Goal: Information Seeking & Learning: Learn about a topic

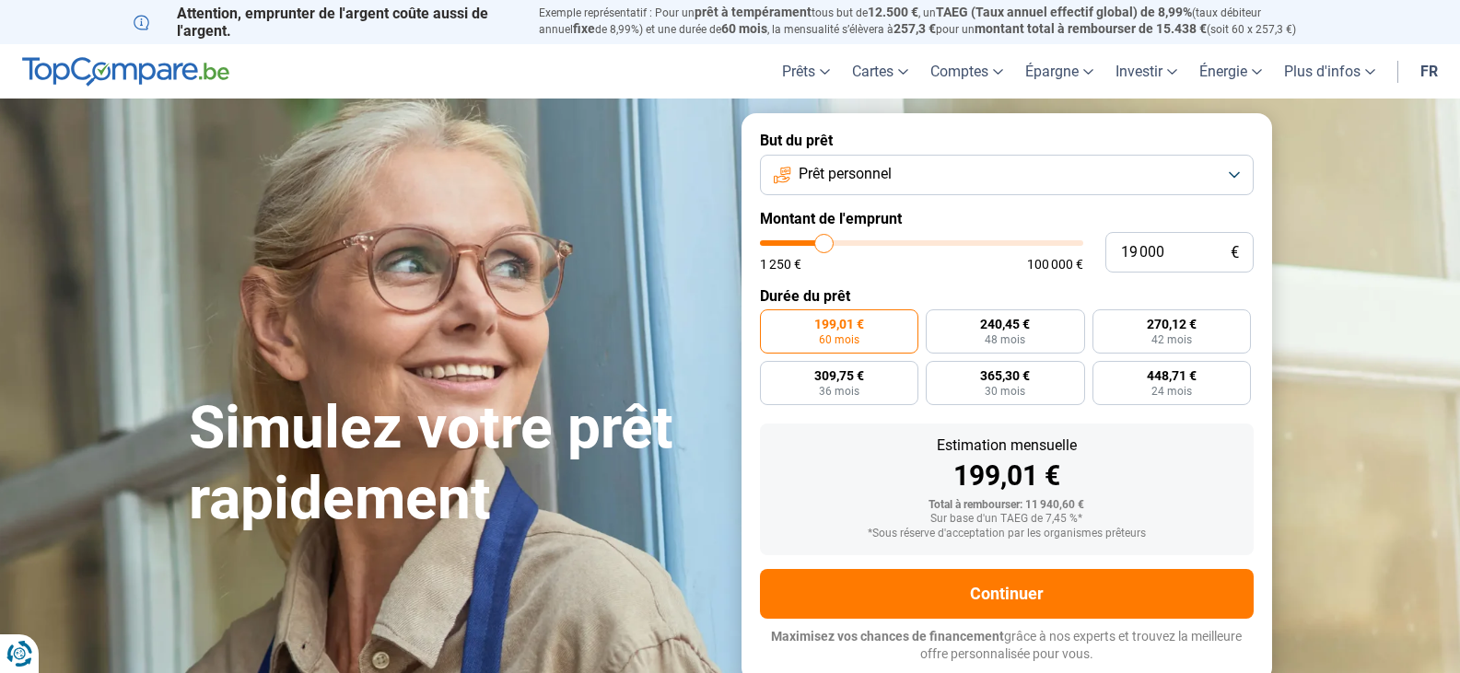
type input "19 250"
type input "19250"
type input "20 000"
type input "20000"
type input "20 250"
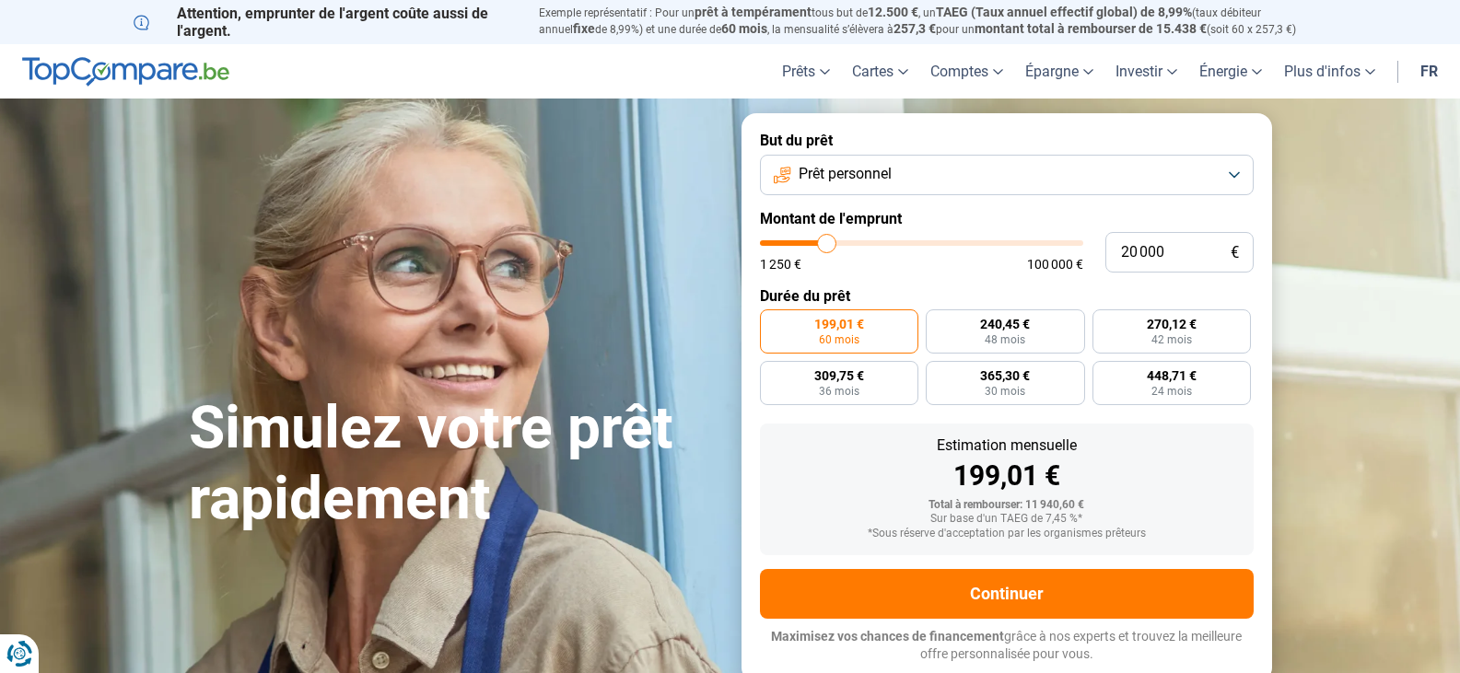
type input "20250"
type input "20 500"
type input "20500"
type input "20 750"
type input "20750"
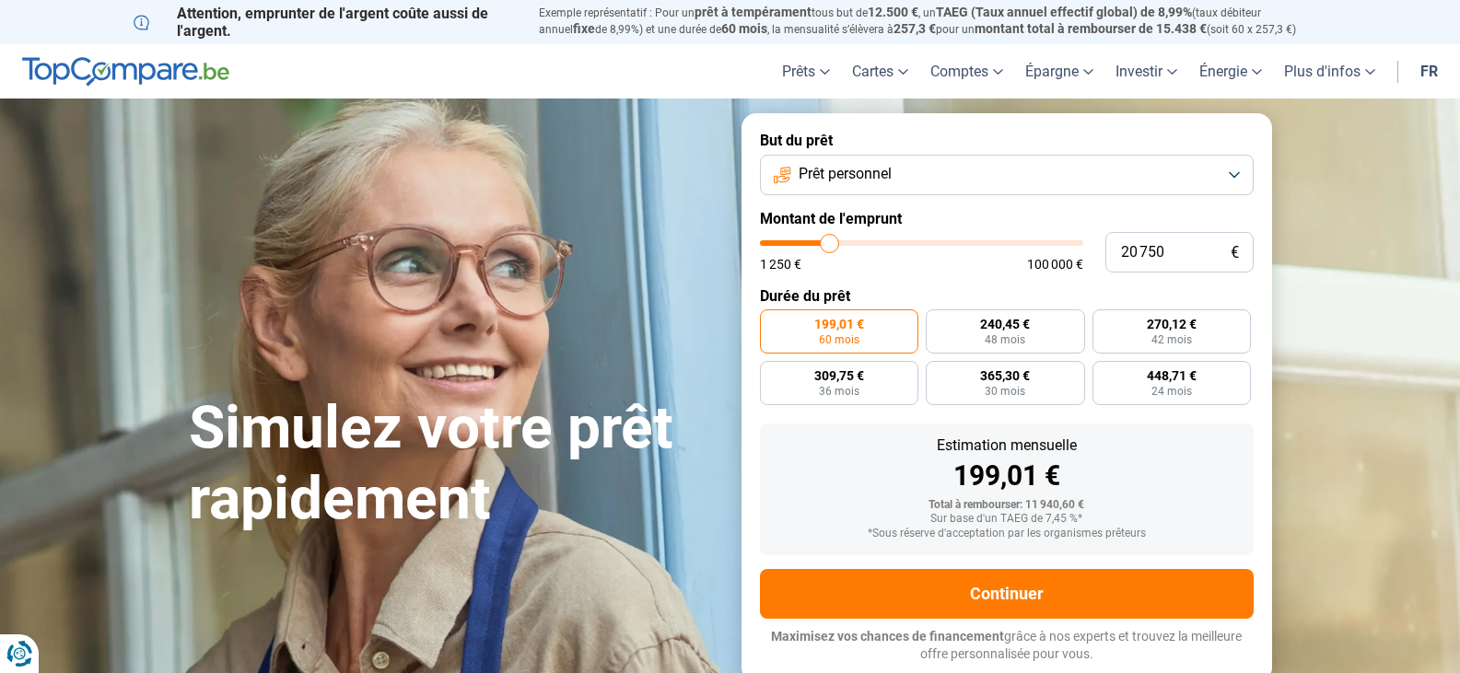
type input "21 250"
type input "21250"
type input "21 500"
type input "21500"
type input "21 750"
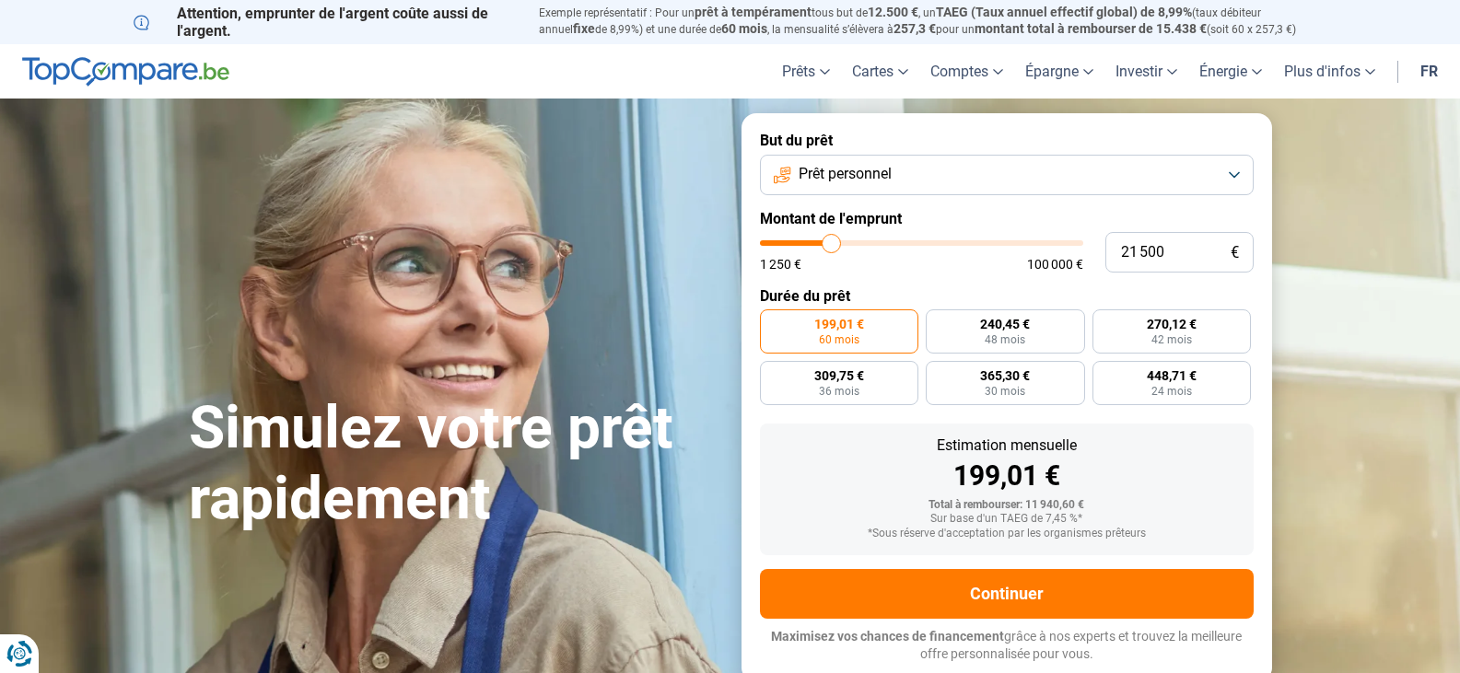
type input "21750"
type input "22 000"
type input "22000"
type input "22 750"
type input "22750"
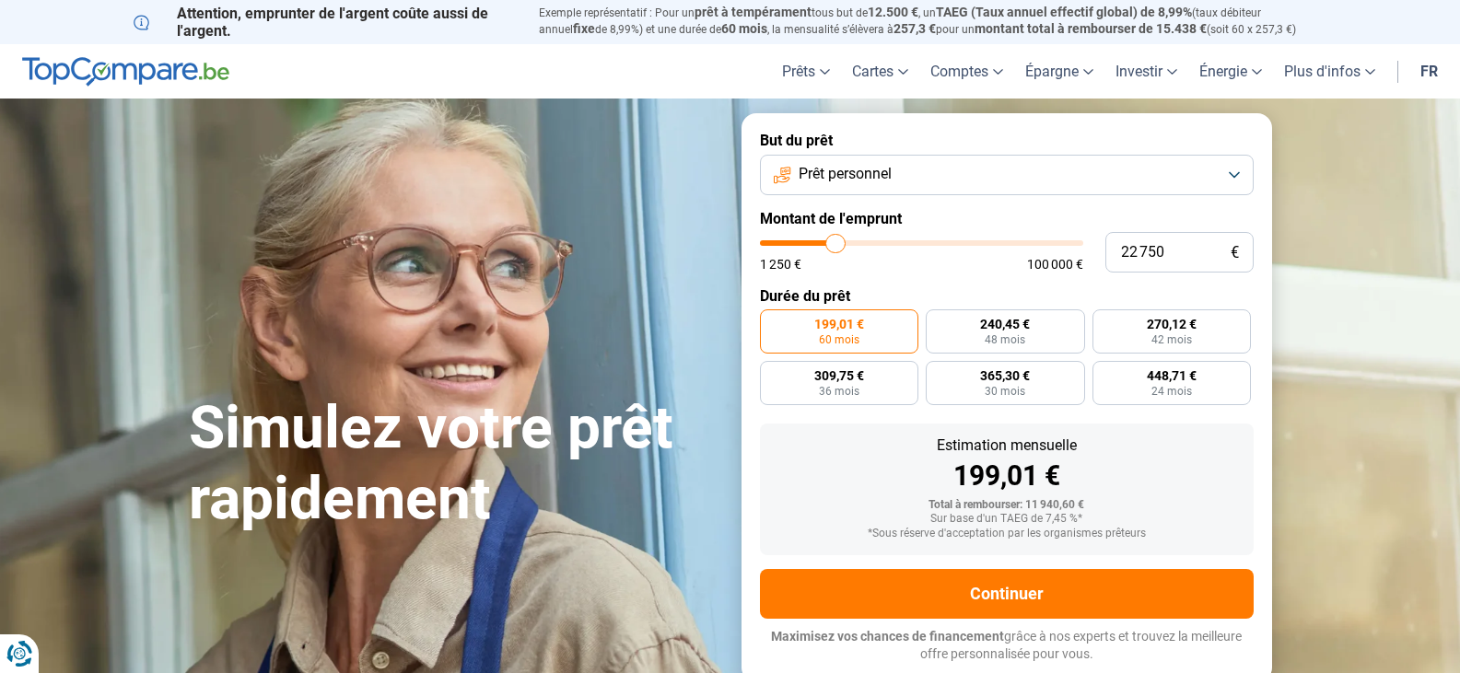
type input "20 750"
type input "20750"
type input "20 000"
type input "20000"
type input "18 500"
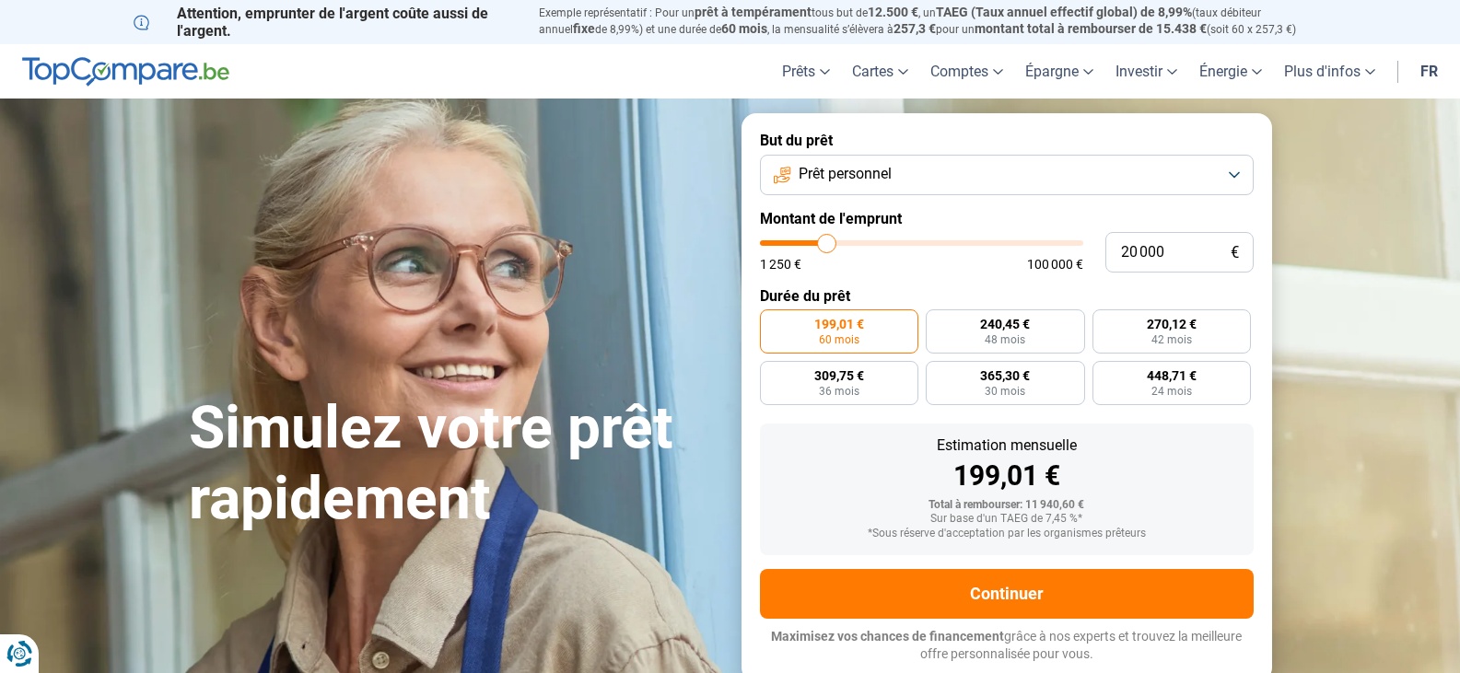
type input "18500"
type input "17 500"
type input "17500"
type input "16 250"
type input "16250"
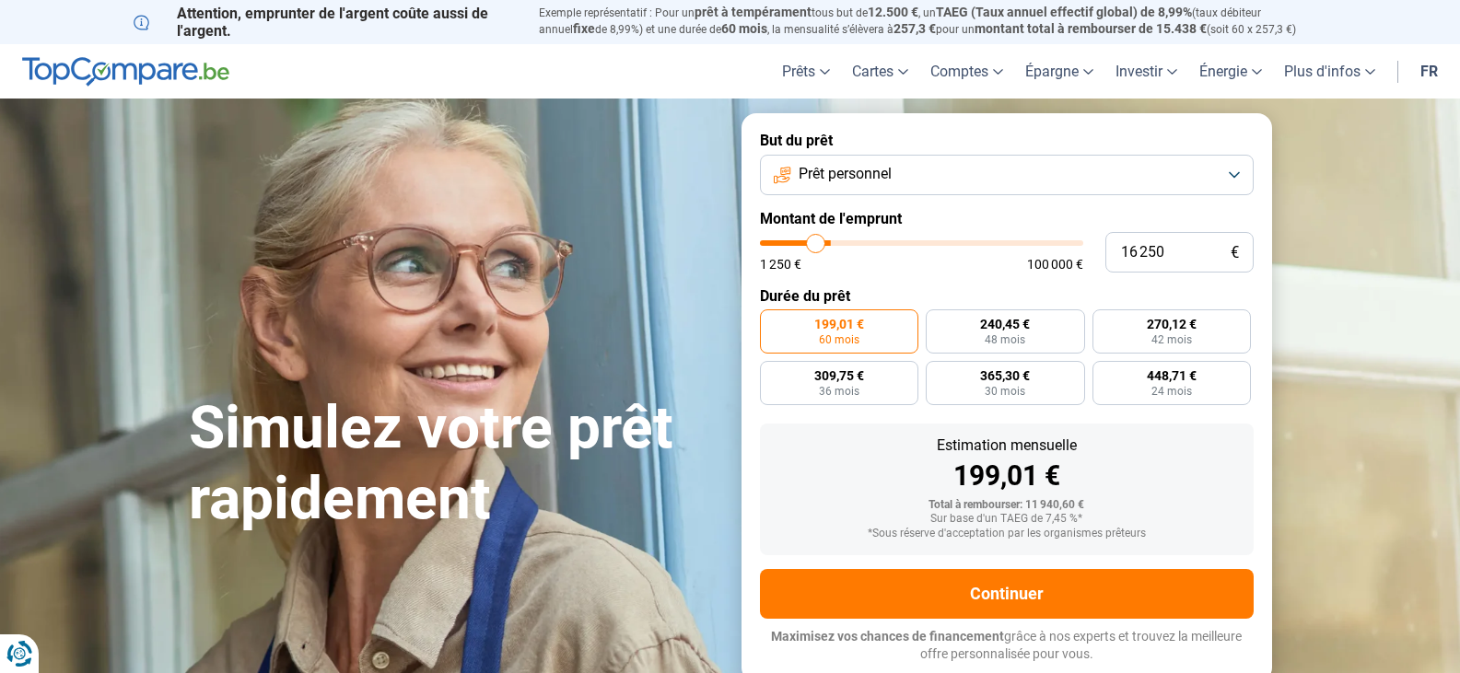
type input "15 500"
type input "15500"
type input "14 750"
type input "14750"
type input "14 250"
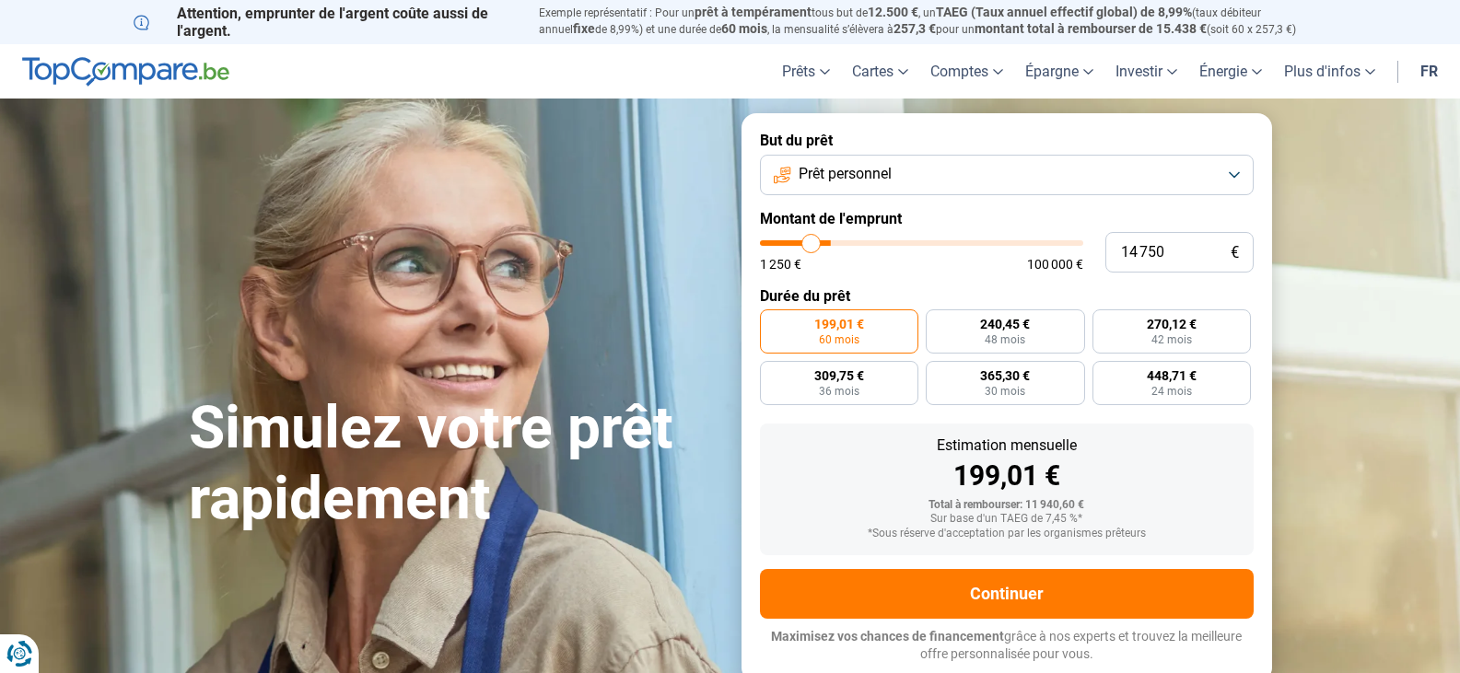
type input "14250"
type input "14 000"
type input "14000"
type input "13 500"
type input "13500"
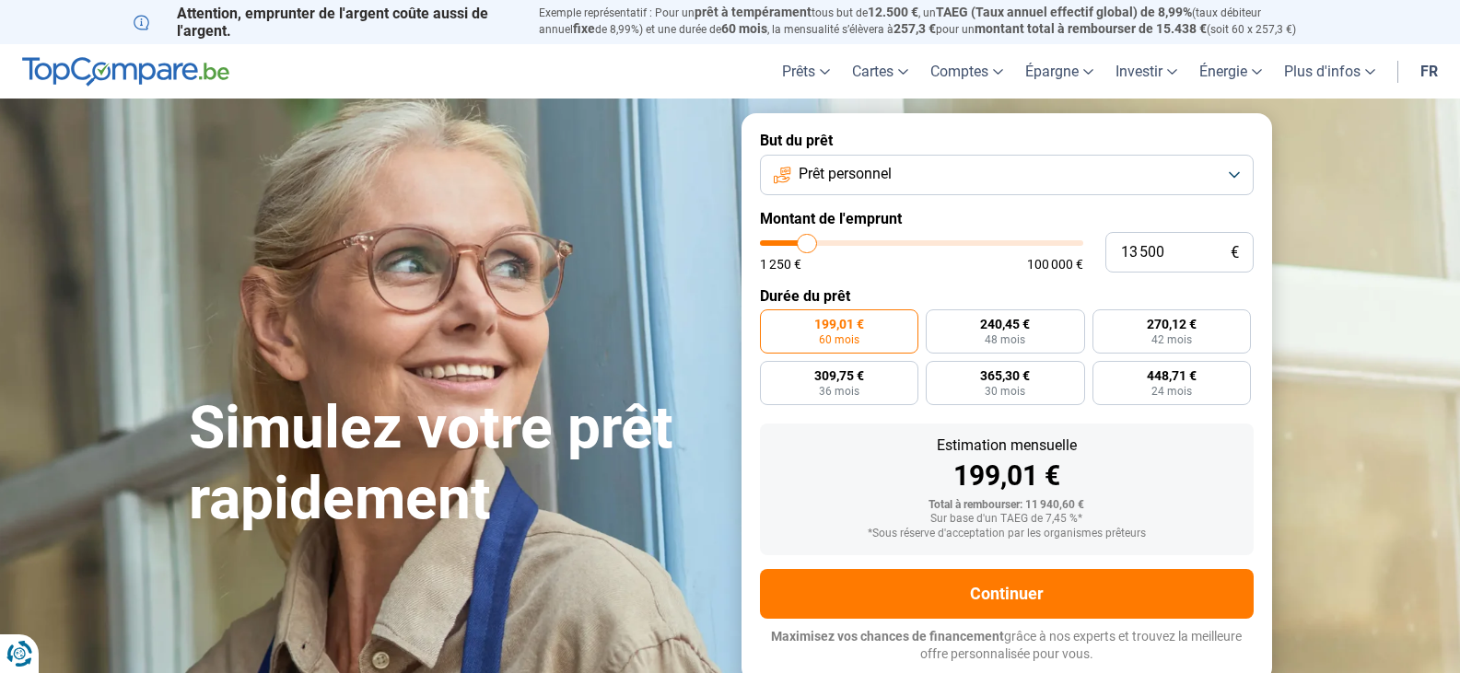
type input "13 250"
type input "13250"
type input "12 750"
type input "12750"
type input "12 000"
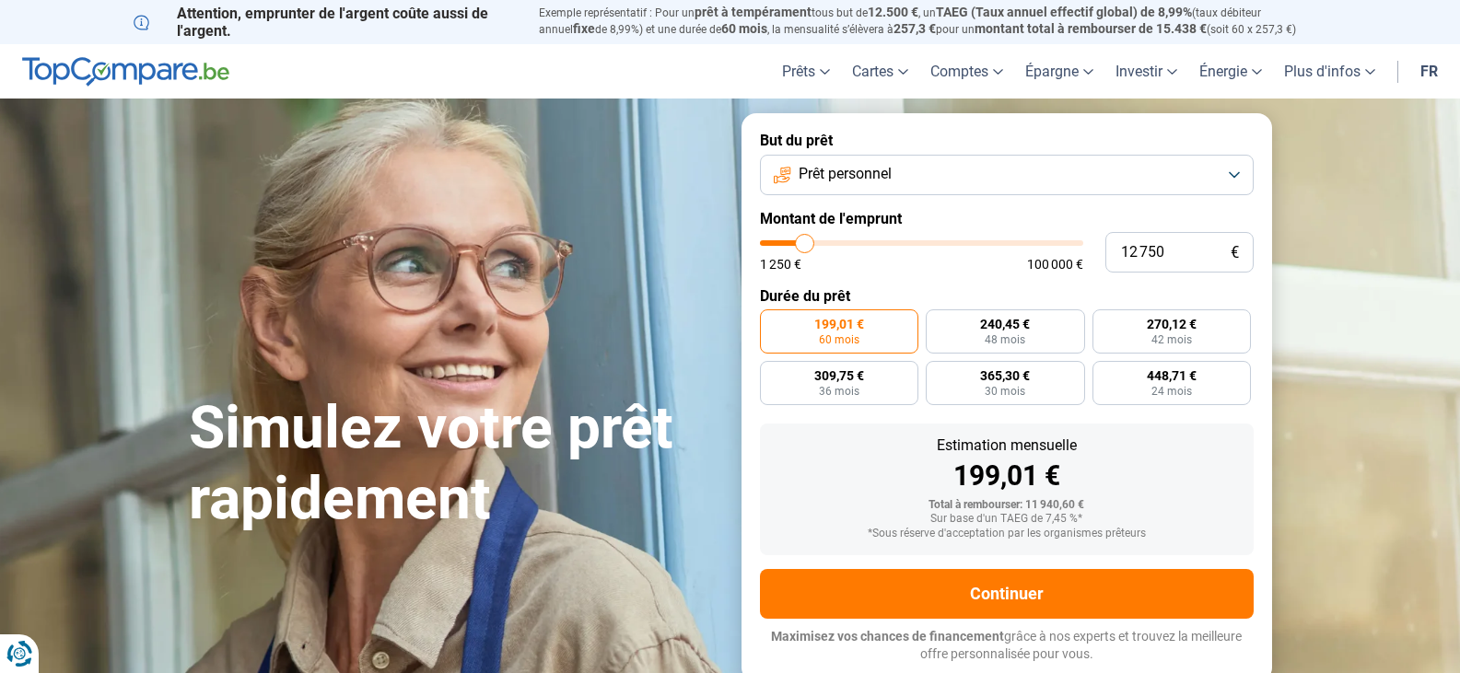
type input "12000"
type input "11 750"
type input "11750"
type input "11 250"
type input "11250"
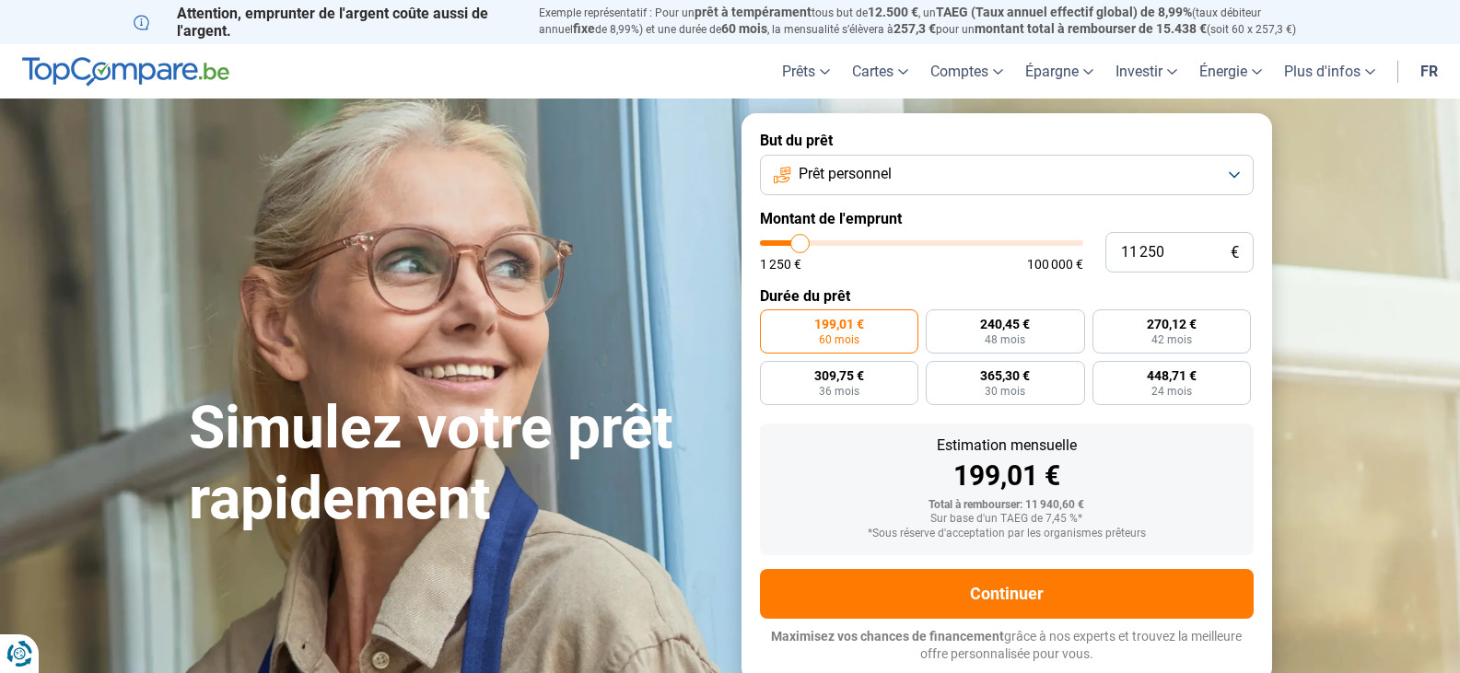
type input "10 500"
type input "10500"
type input "10 250"
type input "10250"
type input "10 000"
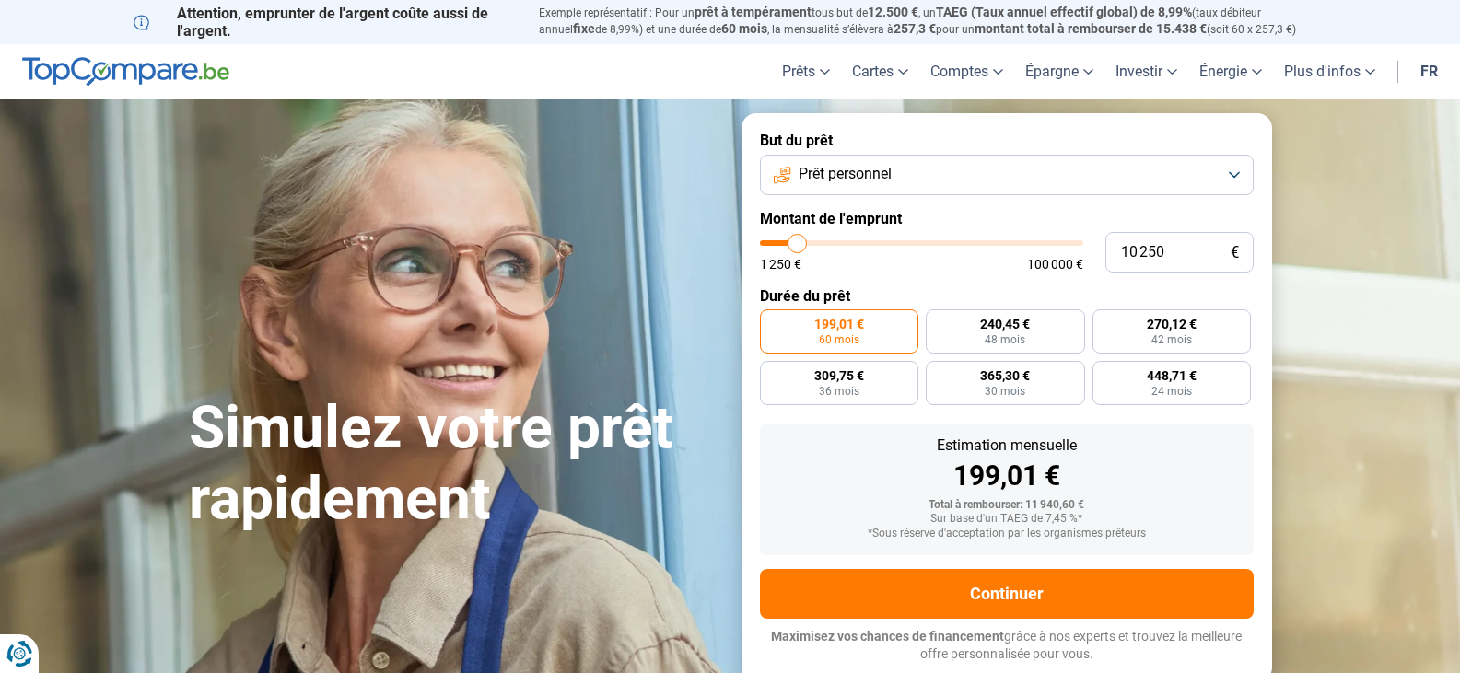
type input "10000"
type input "9 750"
type input "9750"
type input "9 000"
type input "9000"
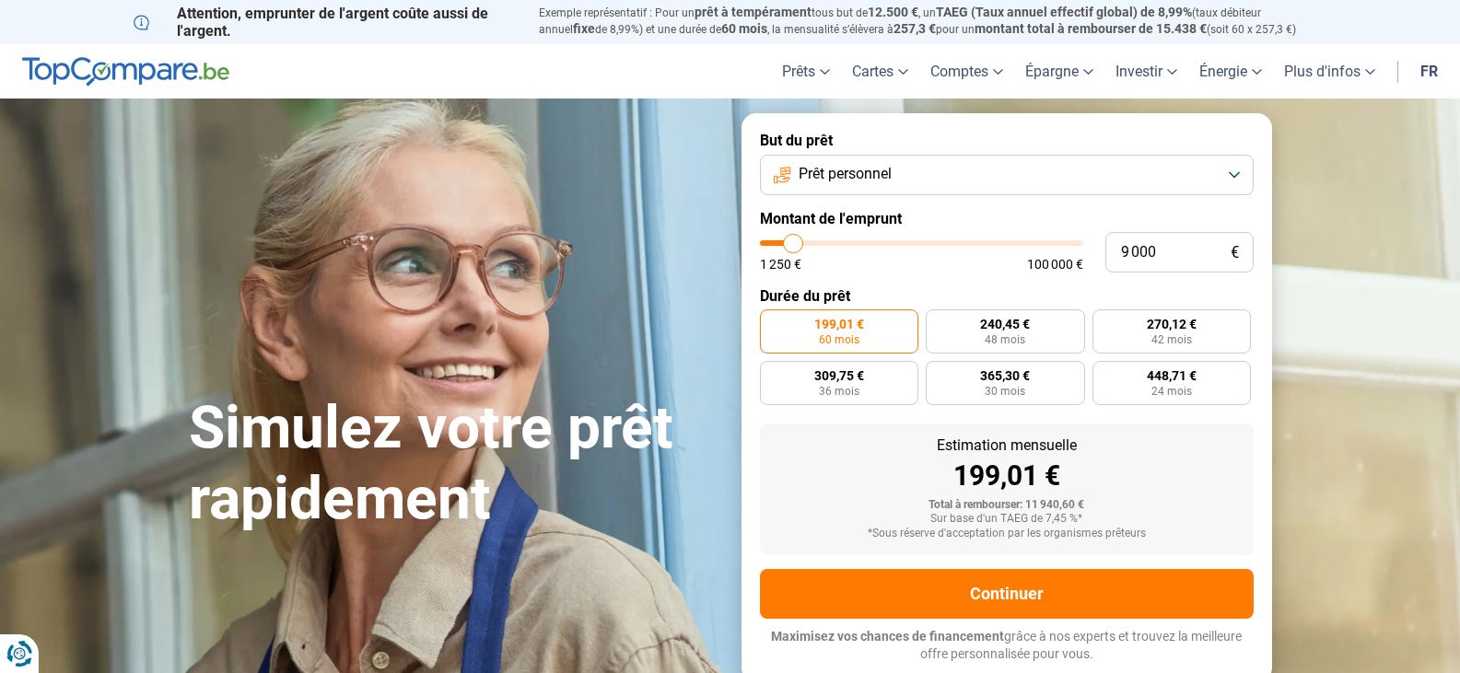
type input "8 500"
type input "8500"
type input "8 250"
type input "8250"
type input "8 000"
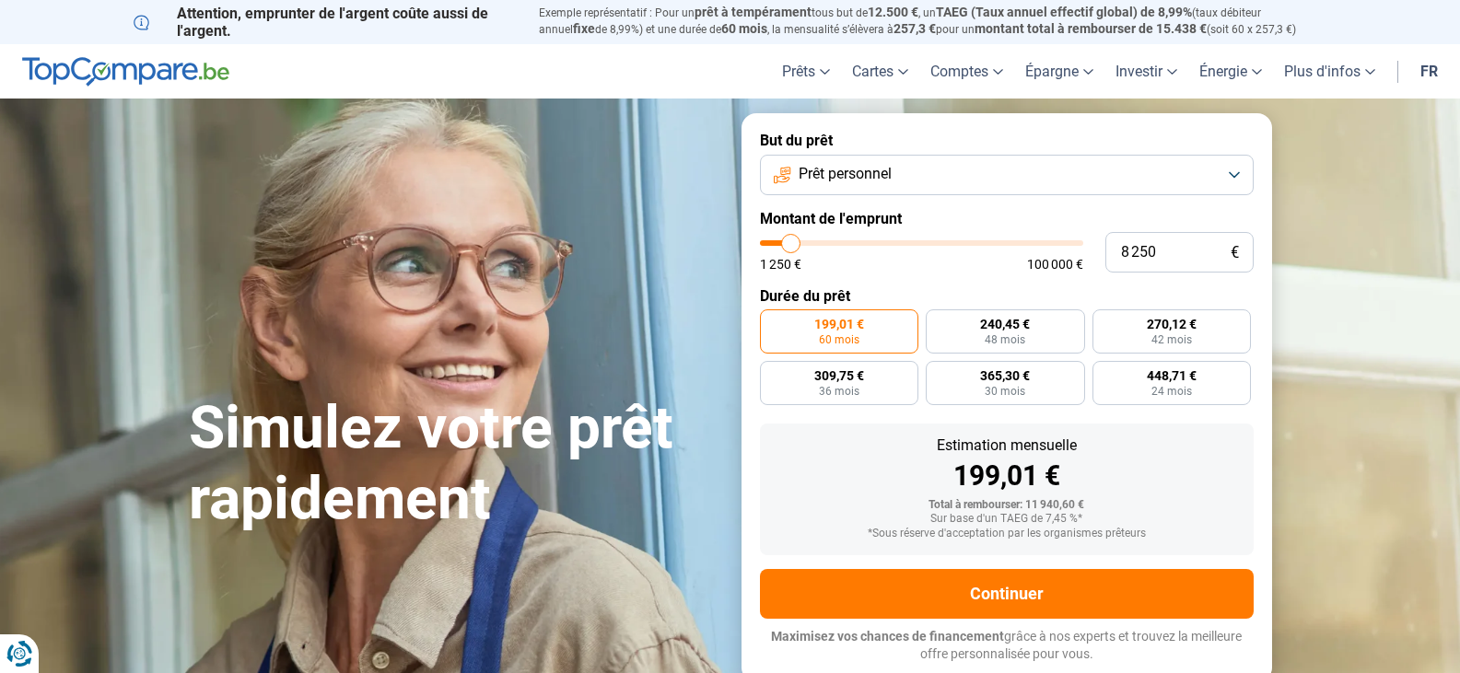
type input "8000"
type input "7 500"
type input "7500"
type input "7 000"
type input "7000"
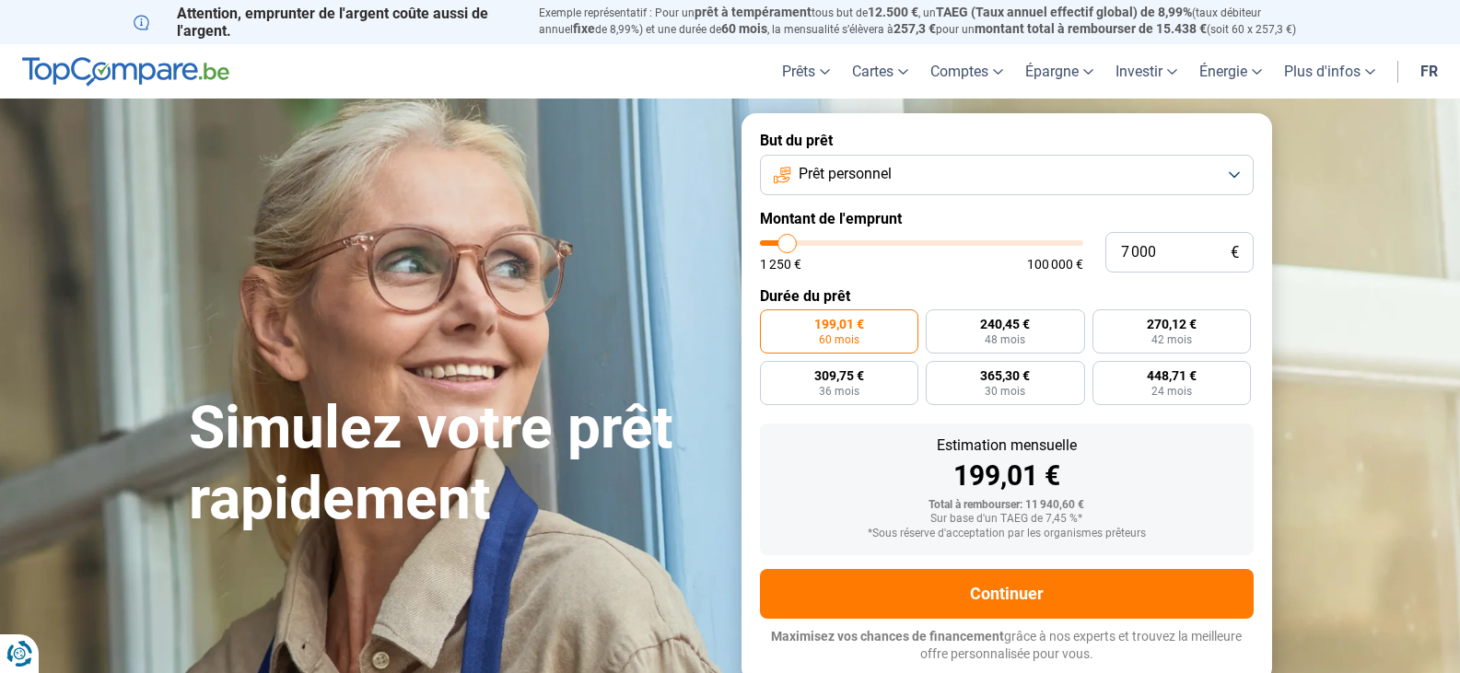
type input "6 750"
type input "6750"
type input "6 500"
type input "6500"
type input "6 000"
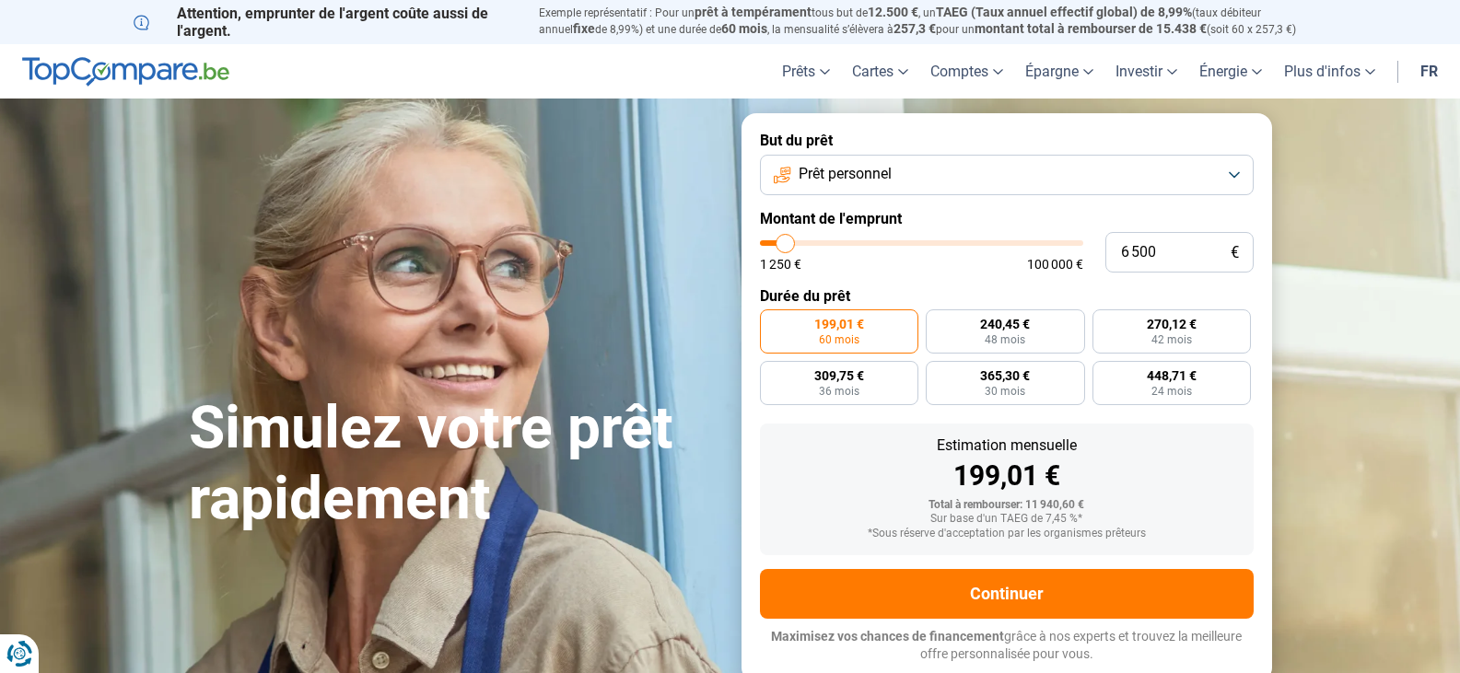
type input "6000"
type input "5 750"
type input "5750"
type input "5 500"
type input "5500"
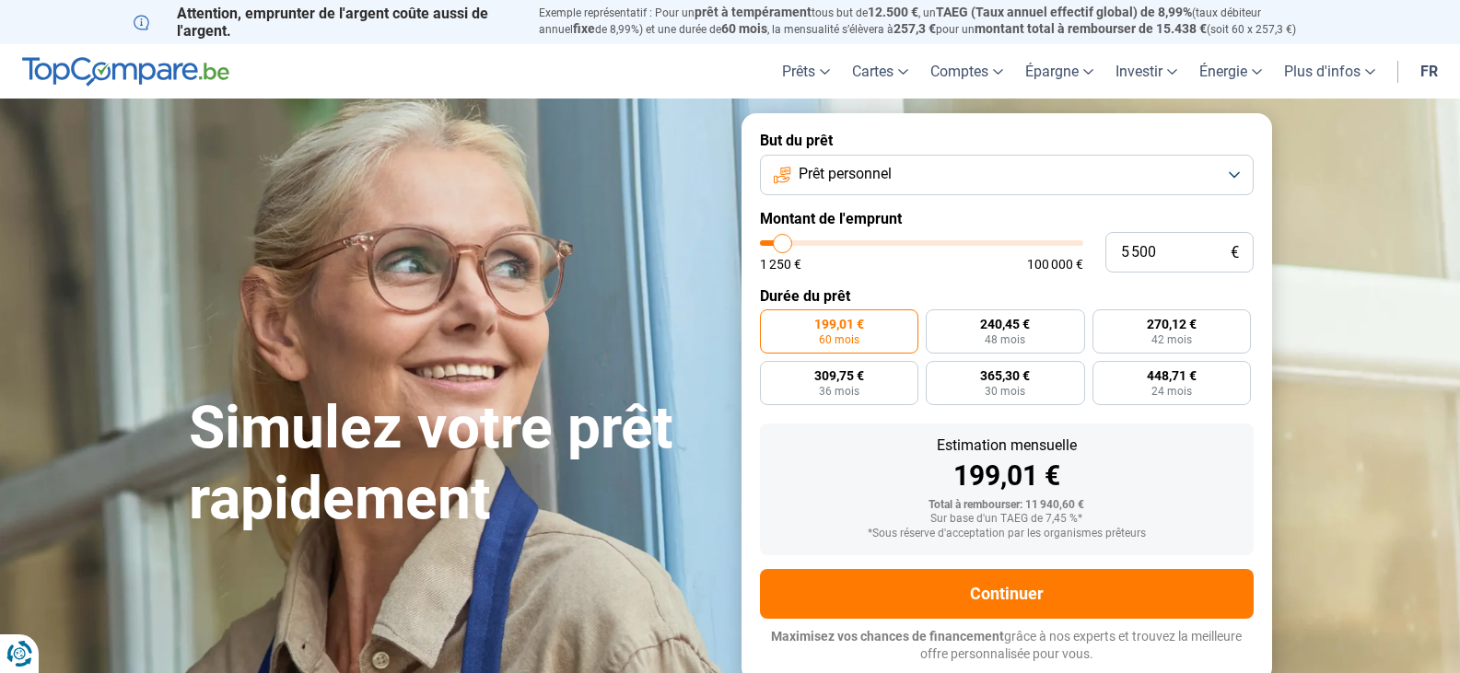
type input "5 250"
type input "5250"
type input "5 000"
type input "5000"
type input "4 500"
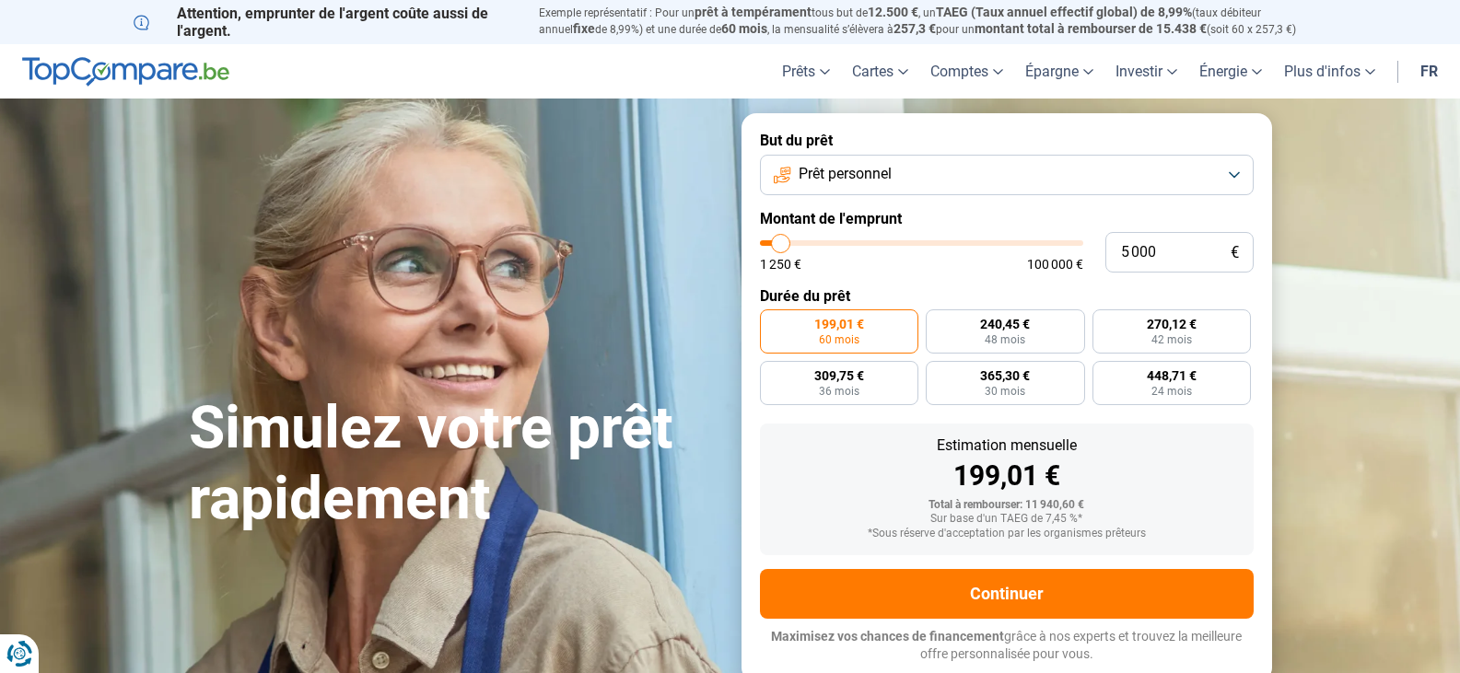
type input "4500"
type input "4 250"
type input "4250"
type input "3 750"
type input "3750"
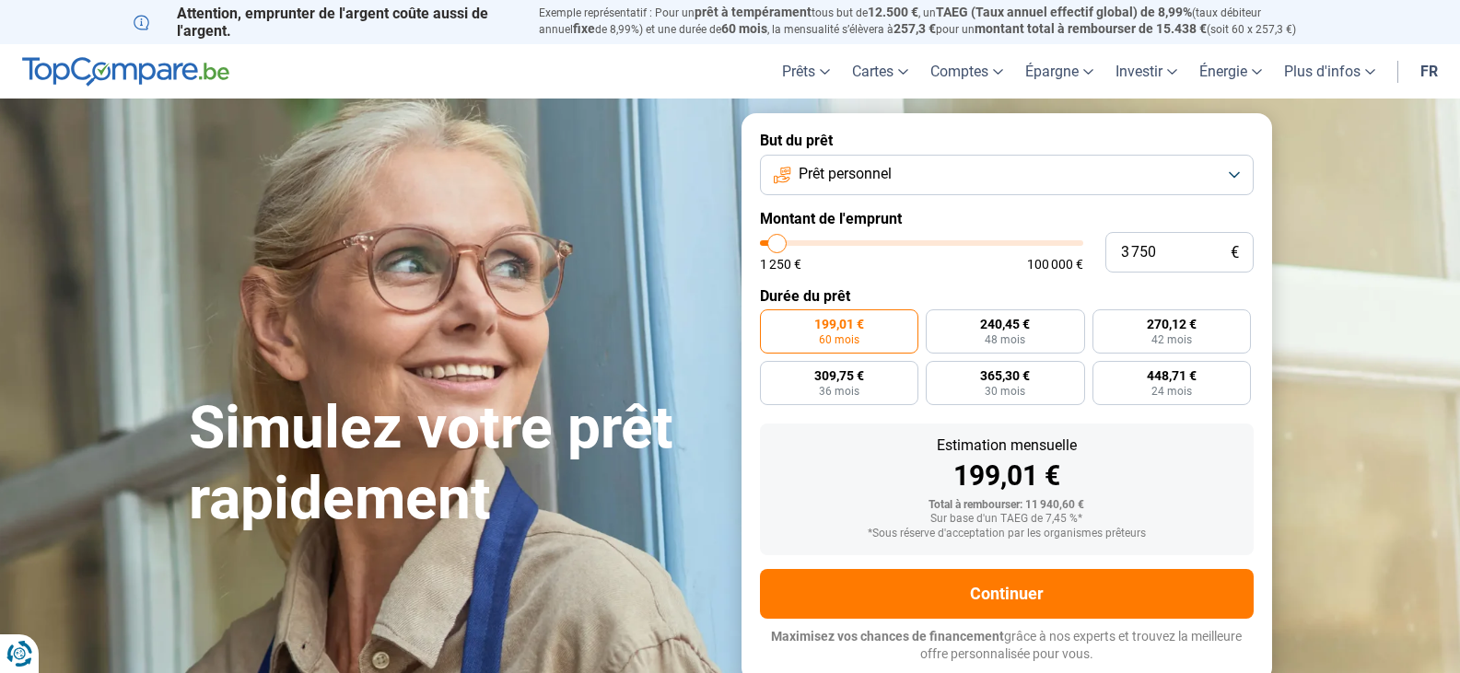
type input "3 500"
type input "3500"
type input "2 500"
type input "2500"
type input "1 500"
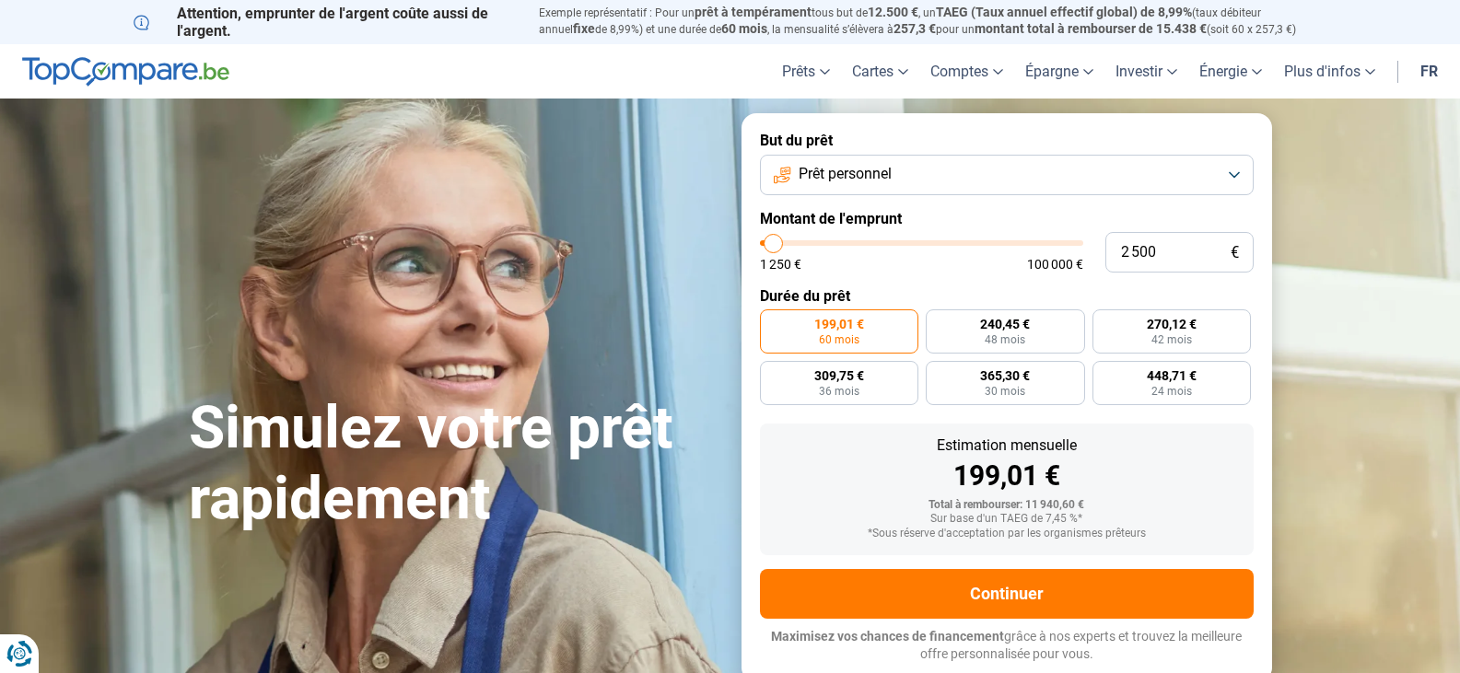
type input "1500"
type input "2 250"
type input "2250"
type input "2 500"
type input "2500"
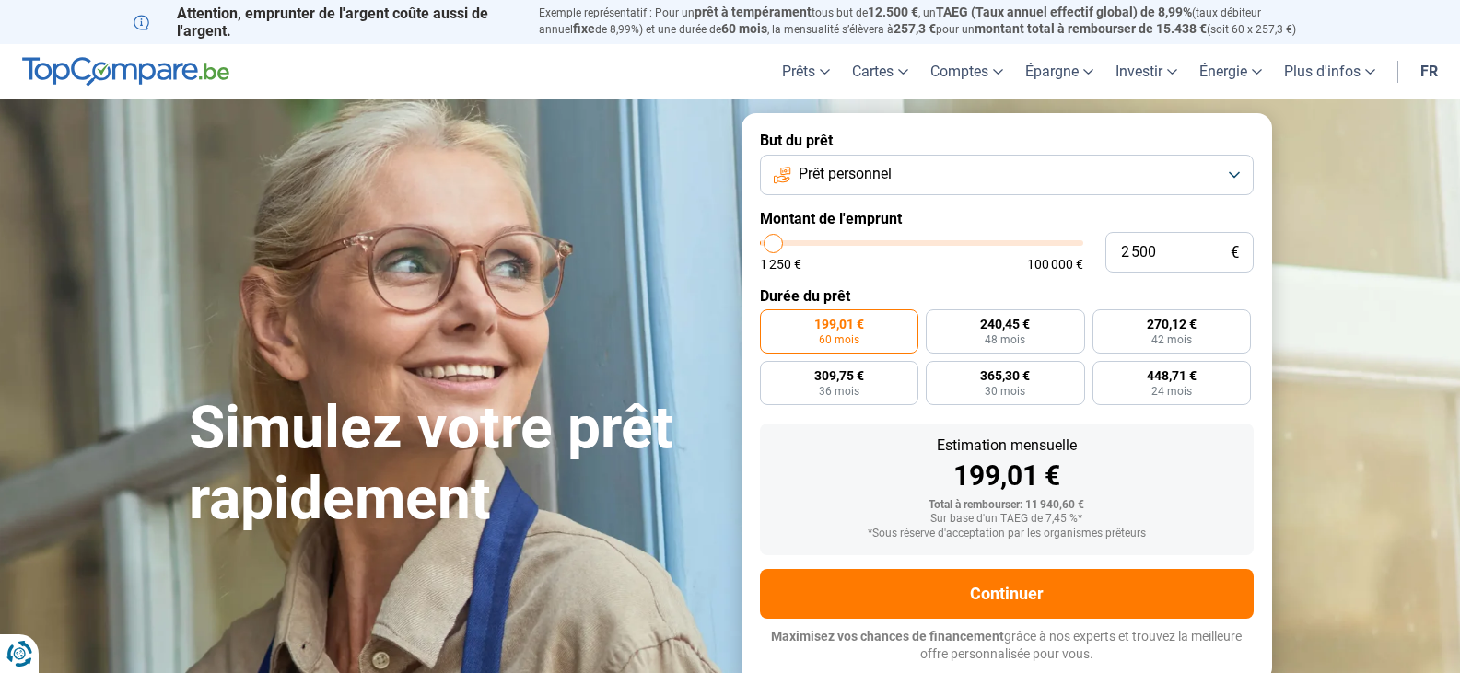
type input "2 750"
type input "2750"
type input "3 000"
type input "3000"
type input "3 500"
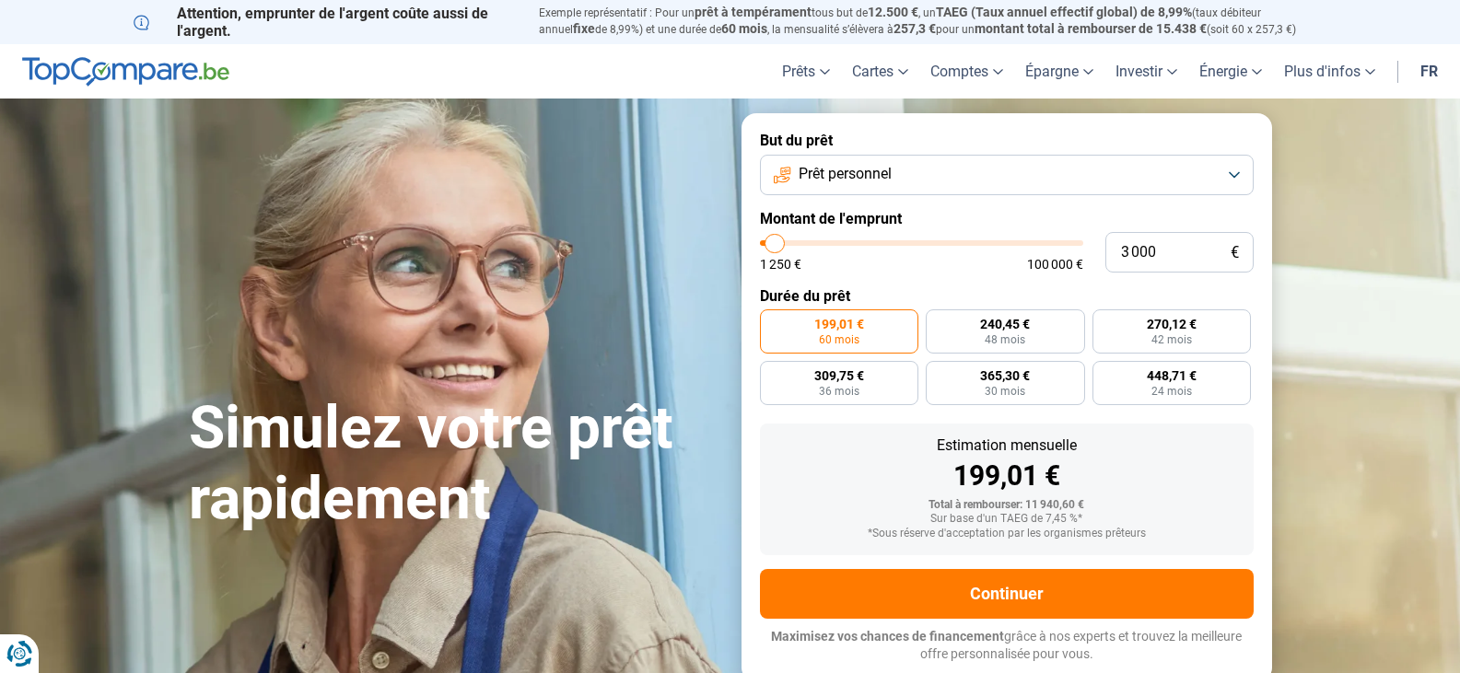
type input "3500"
type input "3 750"
type input "3750"
type input "4 000"
type input "4000"
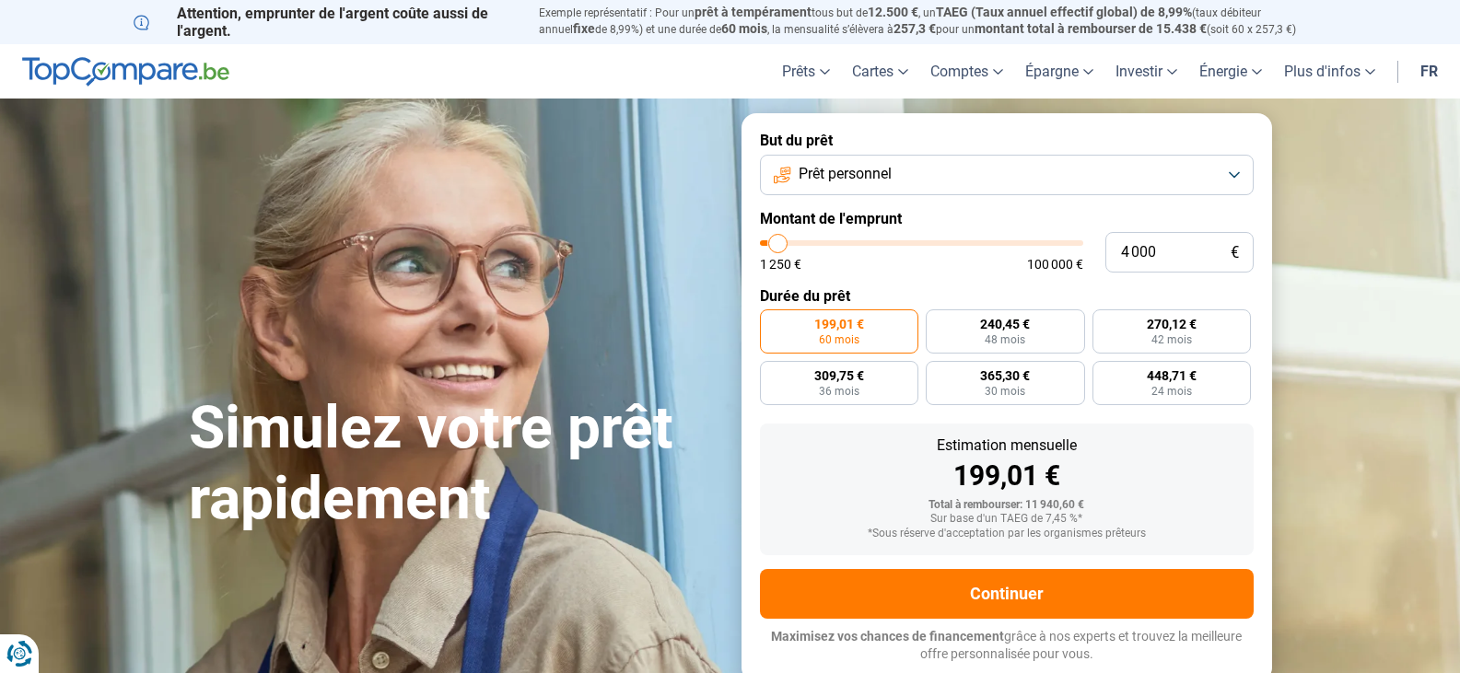
type input "4 250"
type input "4250"
type input "4 500"
type input "4500"
type input "4 250"
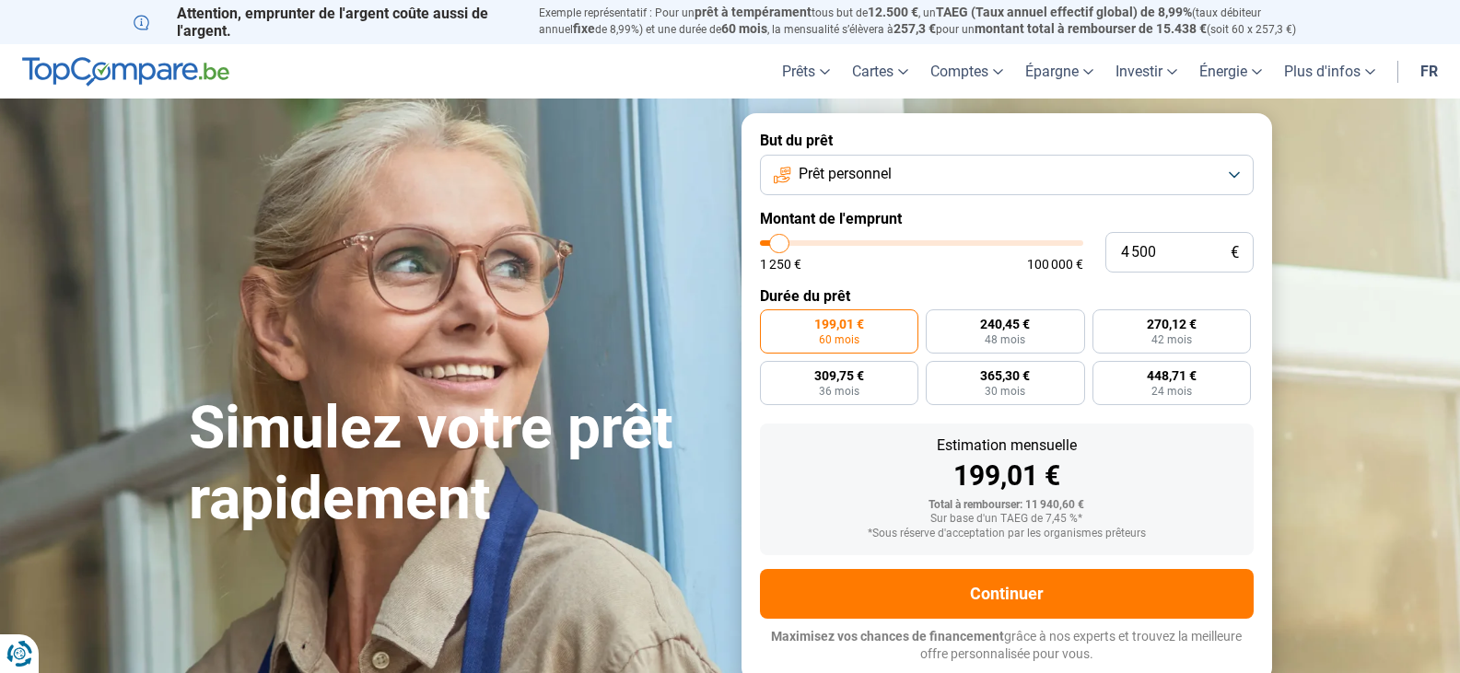
type input "4250"
type input "4 000"
type input "4000"
click at [778, 246] on input "range" at bounding box center [921, 243] width 323 height 6
radio input "true"
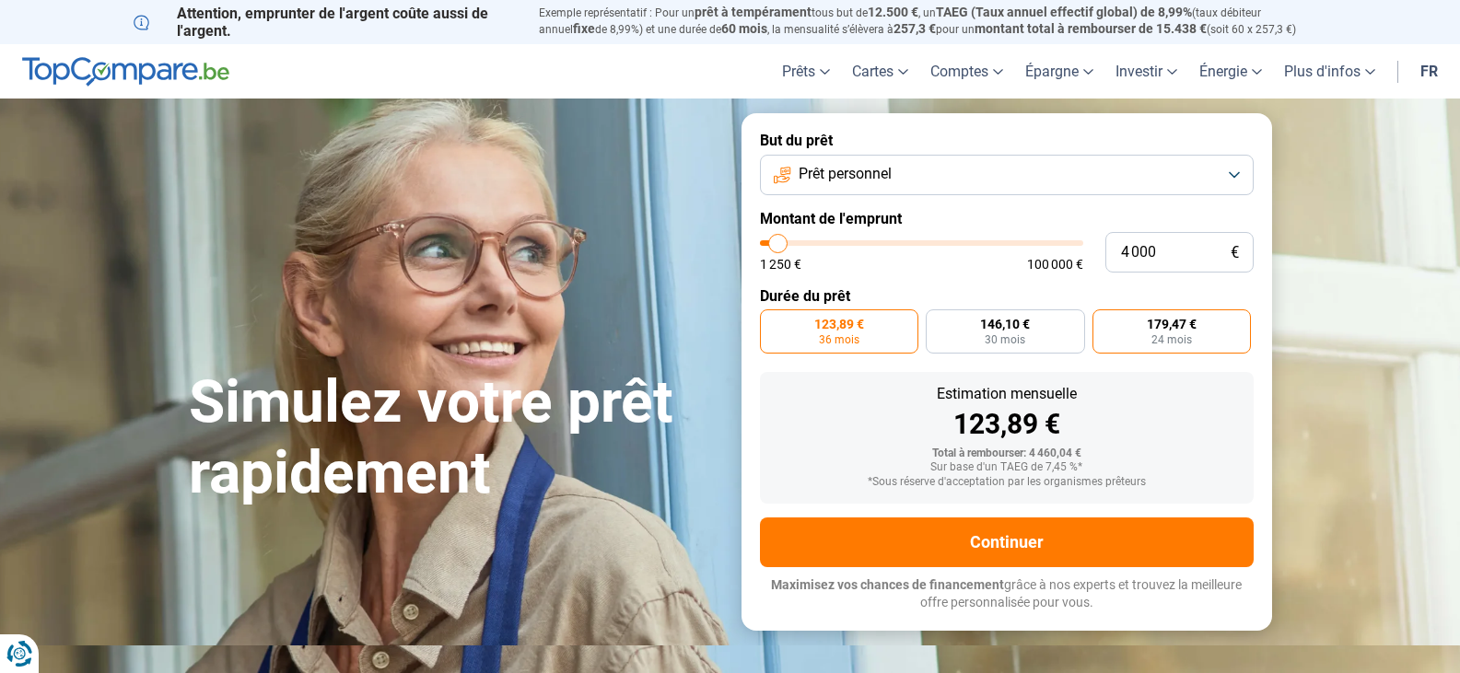
click at [1181, 330] on span "179,47 €" at bounding box center [1172, 324] width 50 height 13
click at [1104, 321] on input "179,47 € 24 mois" at bounding box center [1098, 315] width 12 height 12
radio input "true"
